Goal: Task Accomplishment & Management: Manage account settings

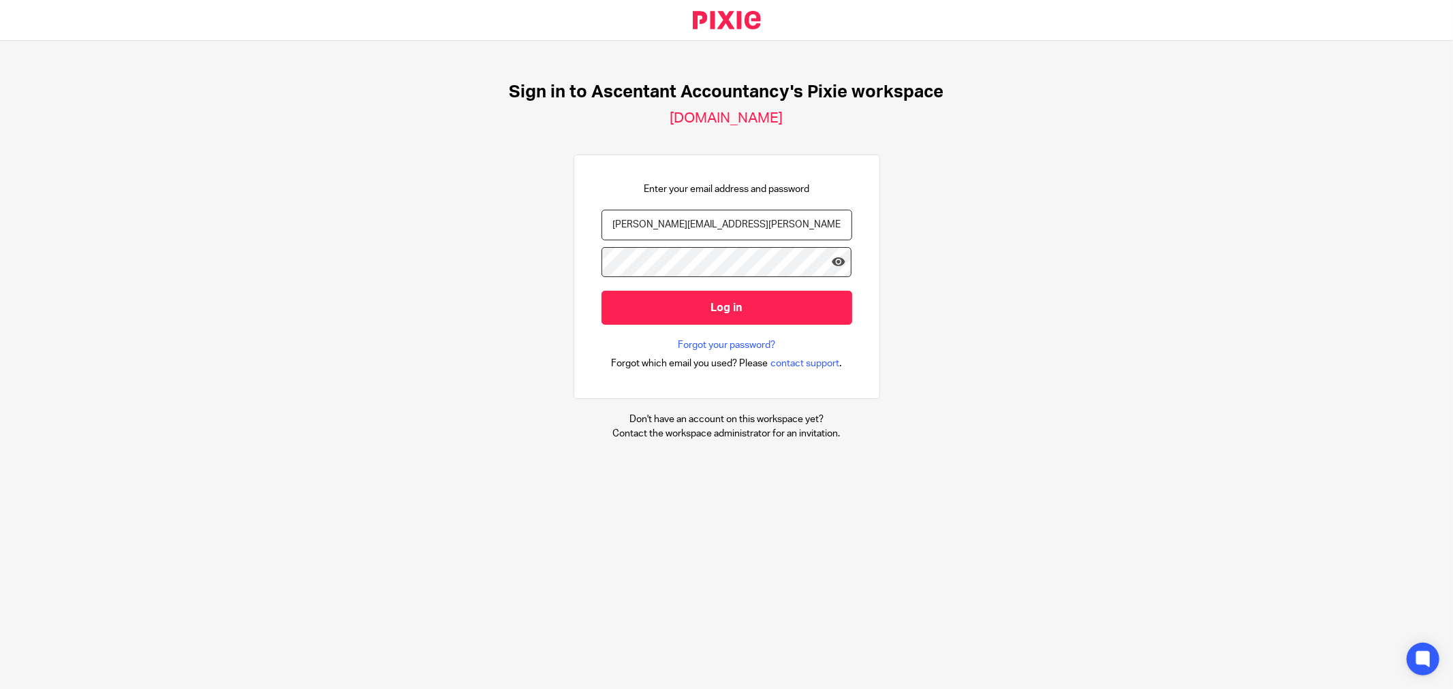
drag, startPoint x: 659, startPoint y: 227, endPoint x: 530, endPoint y: 230, distance: 129.4
click at [530, 230] on div "Sign in to Ascentant Accountancy's Pixie workspace ascentant-accountancy.usepix…" at bounding box center [726, 261] width 1453 height 441
click at [627, 232] on input "steven.walters@ascentant.co.uk" at bounding box center [726, 225] width 251 height 31
click at [655, 223] on input "steven.walters@ascentant.co.uk" at bounding box center [726, 225] width 251 height 31
click at [659, 227] on input "steven.walters@ascentant.co.uk" at bounding box center [726, 225] width 251 height 31
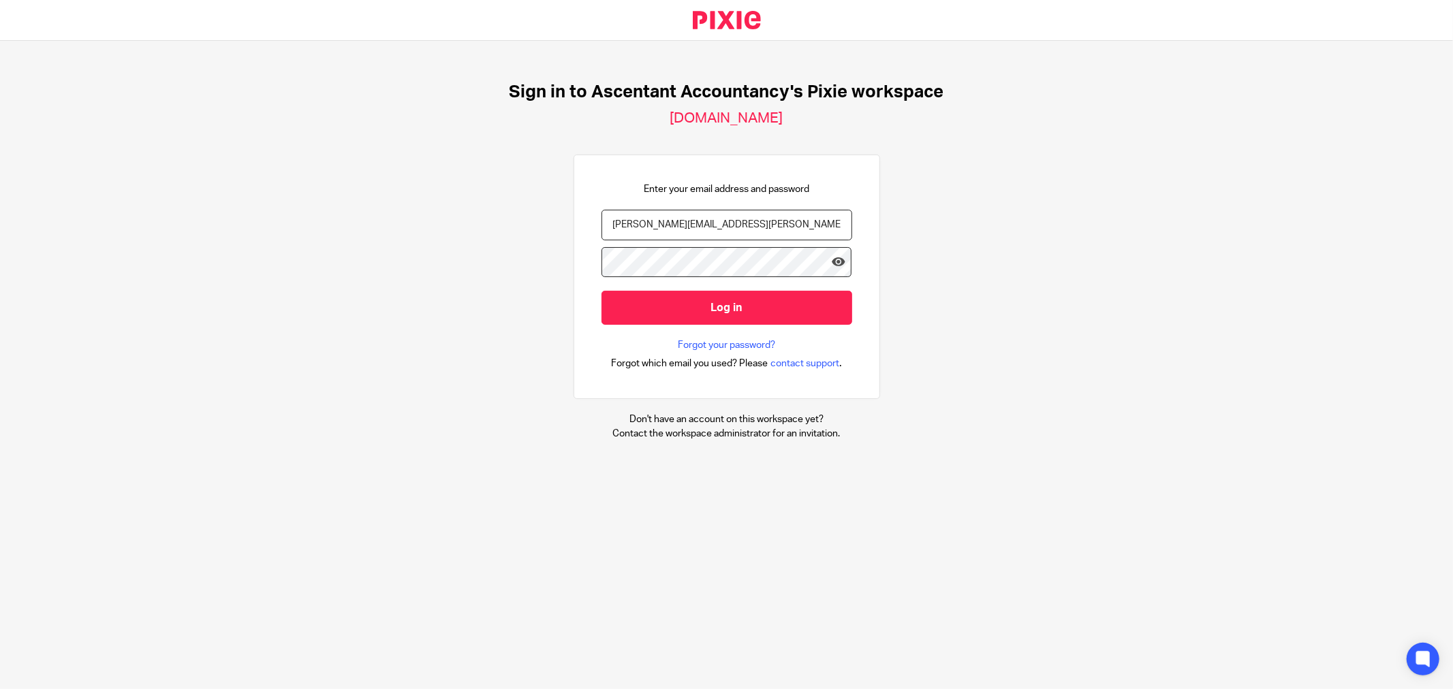
click at [662, 227] on input "steven.walters@ascentant.co.uk" at bounding box center [726, 225] width 251 height 31
type input "[DOMAIN_NAME][EMAIL_ADDRESS][DOMAIN_NAME]"
click at [601, 291] on input "Log in" at bounding box center [726, 307] width 251 height 33
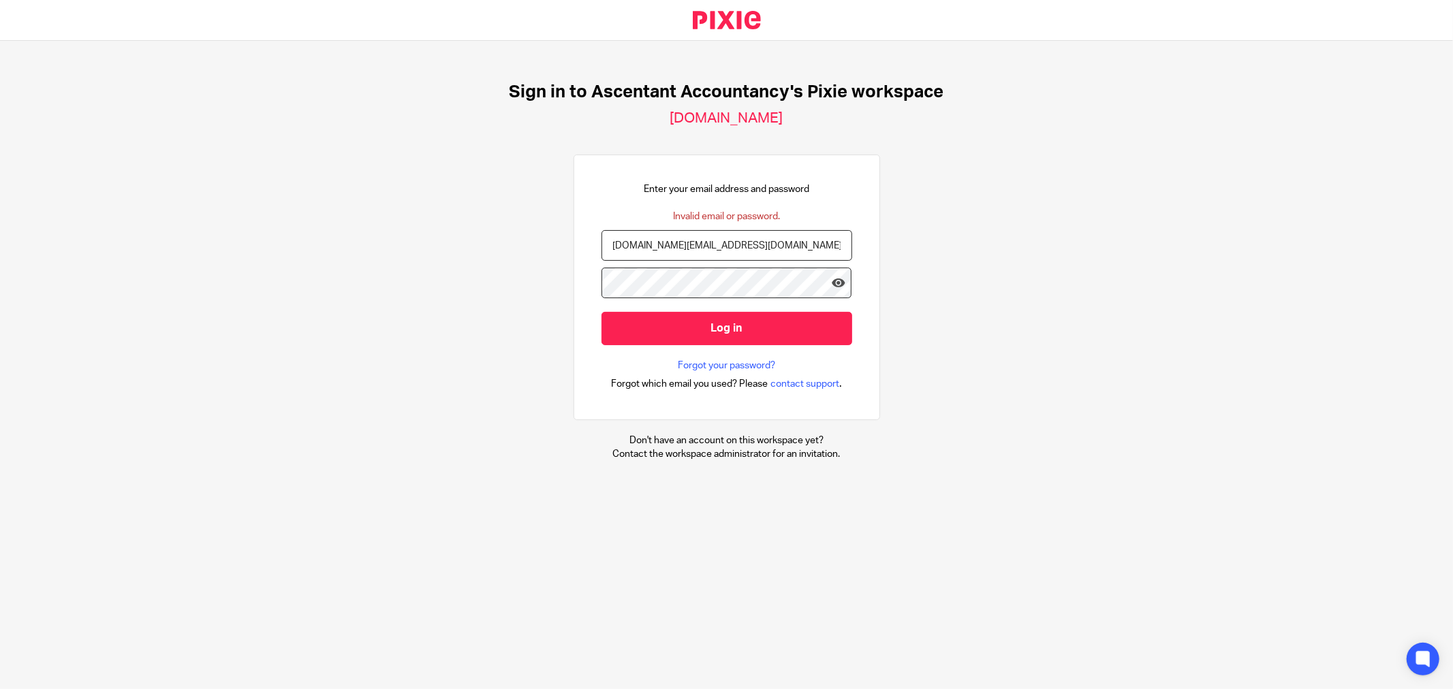
click at [601, 312] on input "Log in" at bounding box center [726, 328] width 251 height 33
click at [738, 244] on input "[DOMAIN_NAME][EMAIL_ADDRESS][DOMAIN_NAME]" at bounding box center [726, 245] width 251 height 31
click at [881, 221] on div "Sign in to Ascentant Accountancy's Pixie workspace [DOMAIN_NAME] Enter your ema…" at bounding box center [726, 271] width 1453 height 461
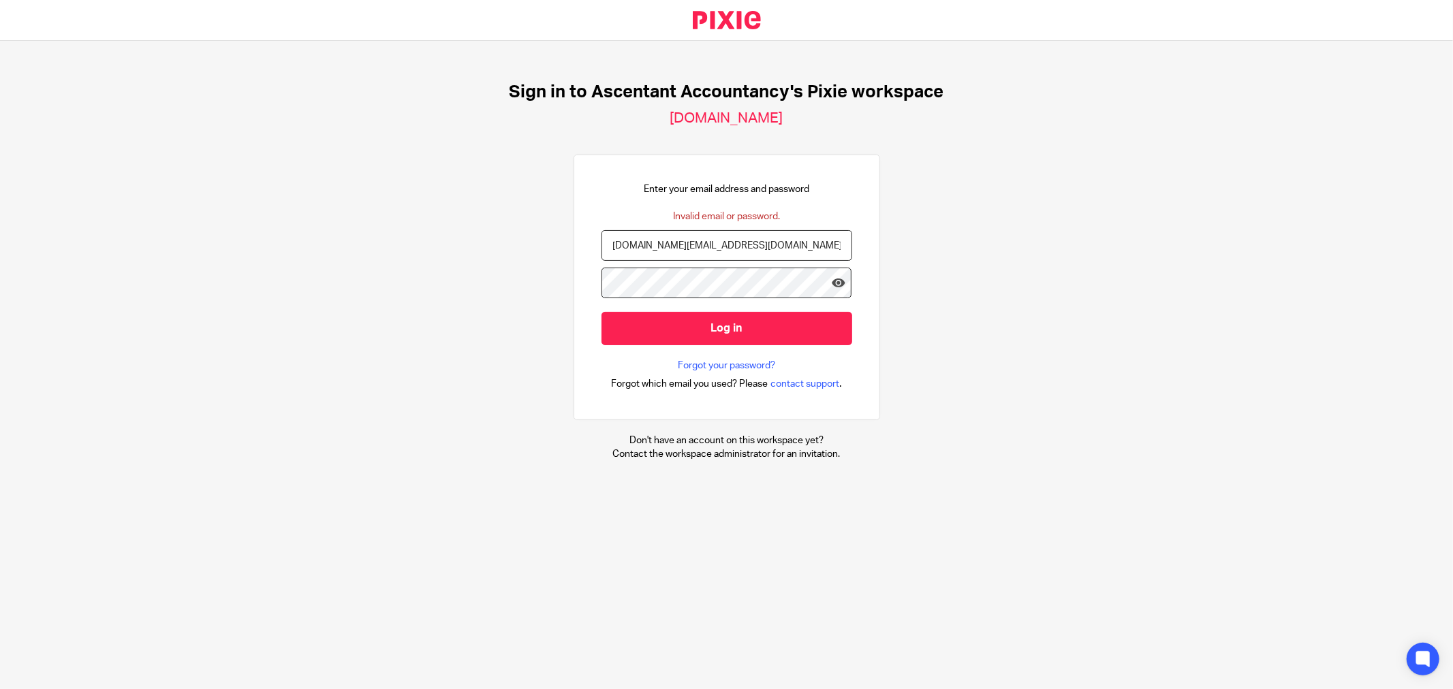
click at [683, 244] on input "[DOMAIN_NAME][EMAIL_ADDRESS][DOMAIN_NAME]" at bounding box center [726, 245] width 251 height 31
click at [686, 298] on div at bounding box center [726, 290] width 251 height 44
click at [669, 256] on input "[DOMAIN_NAME][EMAIL_ADDRESS][DOMAIN_NAME]" at bounding box center [726, 245] width 251 height 31
drag, startPoint x: 681, startPoint y: 250, endPoint x: 543, endPoint y: 247, distance: 138.3
click at [543, 247] on div "Sign in to Ascentant Accountancy's Pixie workspace [DOMAIN_NAME] Enter your ema…" at bounding box center [726, 271] width 1453 height 461
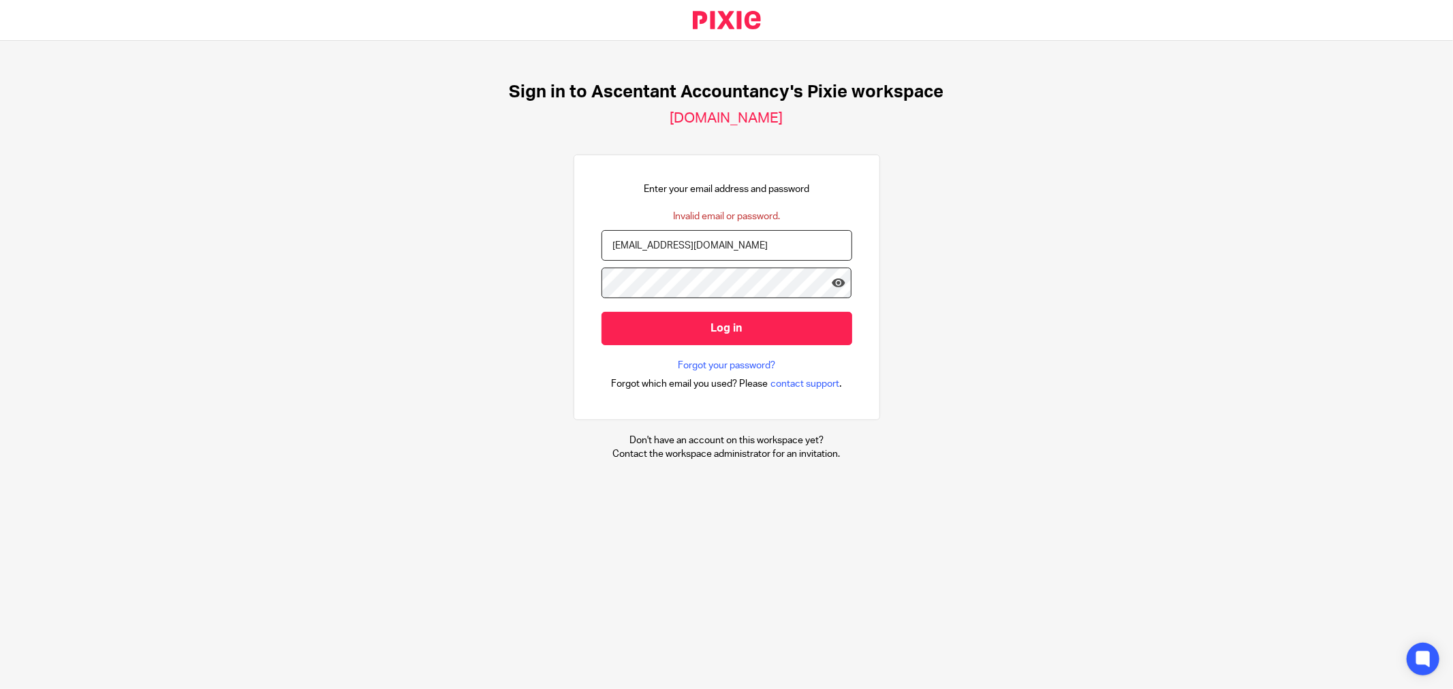
type input "[EMAIL_ADDRESS][DOMAIN_NAME]"
click at [601, 312] on input "Log in" at bounding box center [726, 328] width 251 height 33
